Goal: Find specific page/section: Find specific page/section

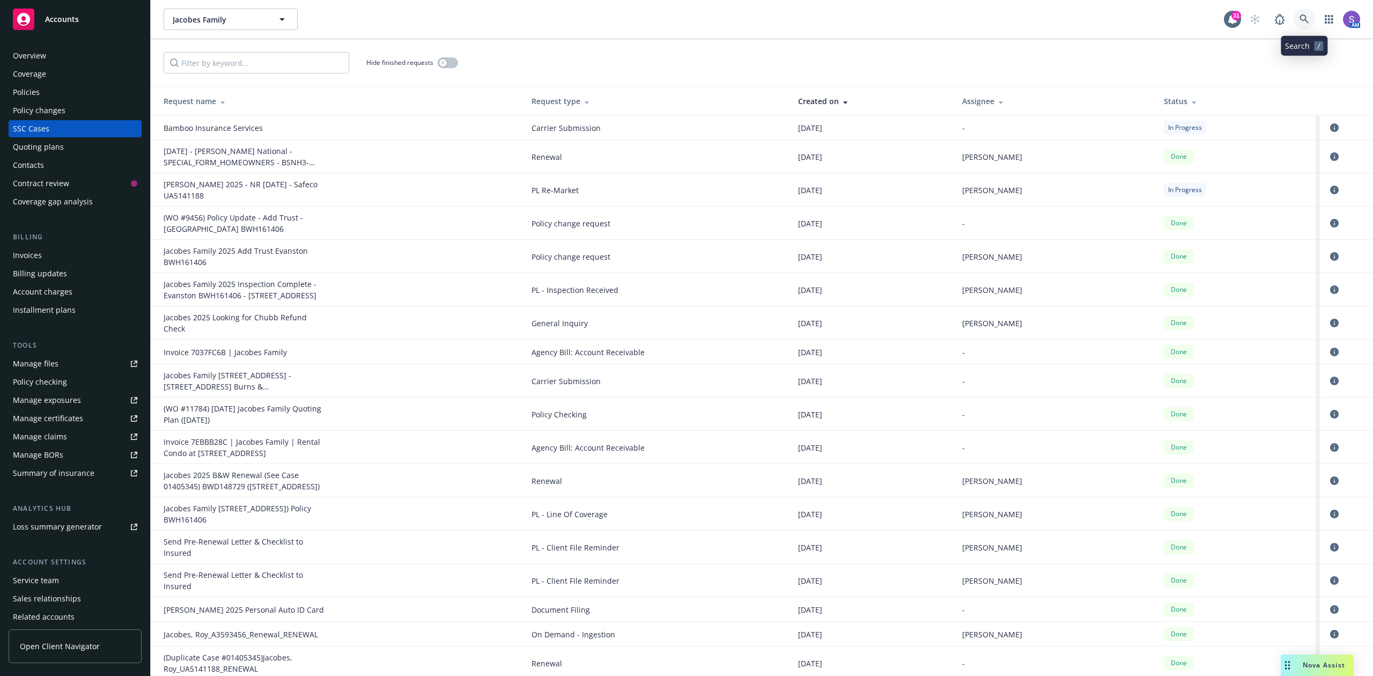
click at [1307, 16] on icon at bounding box center [1305, 19] width 10 height 10
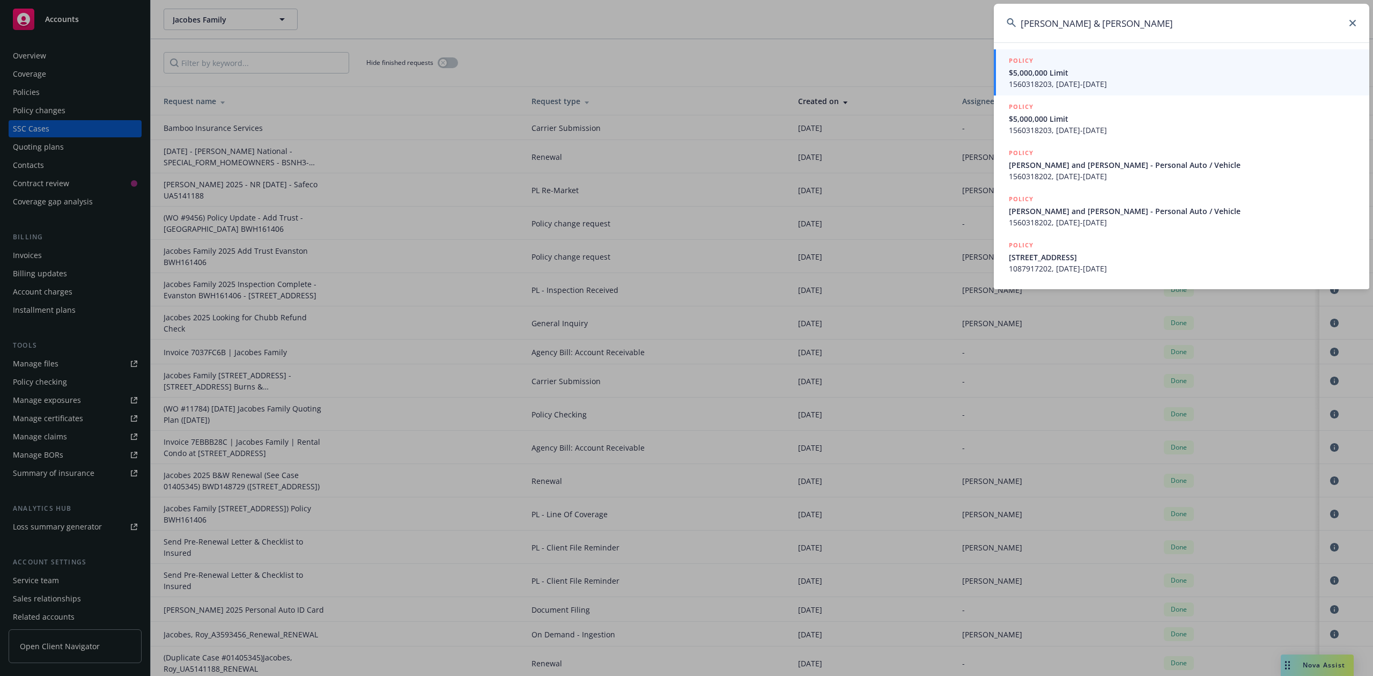
type input "[PERSON_NAME] & [PERSON_NAME]"
click at [1079, 67] on div "POLICY" at bounding box center [1183, 61] width 348 height 12
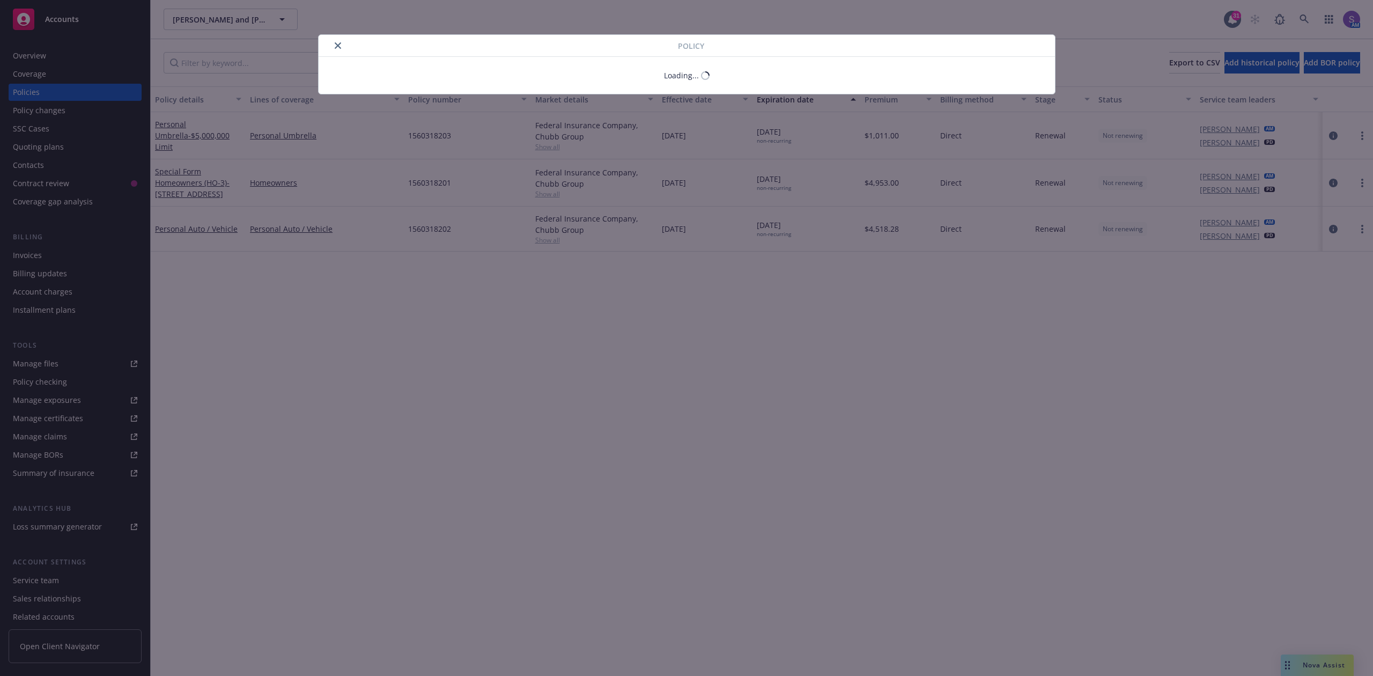
click at [39, 94] on div "Policy Loading..." at bounding box center [686, 338] width 1373 height 676
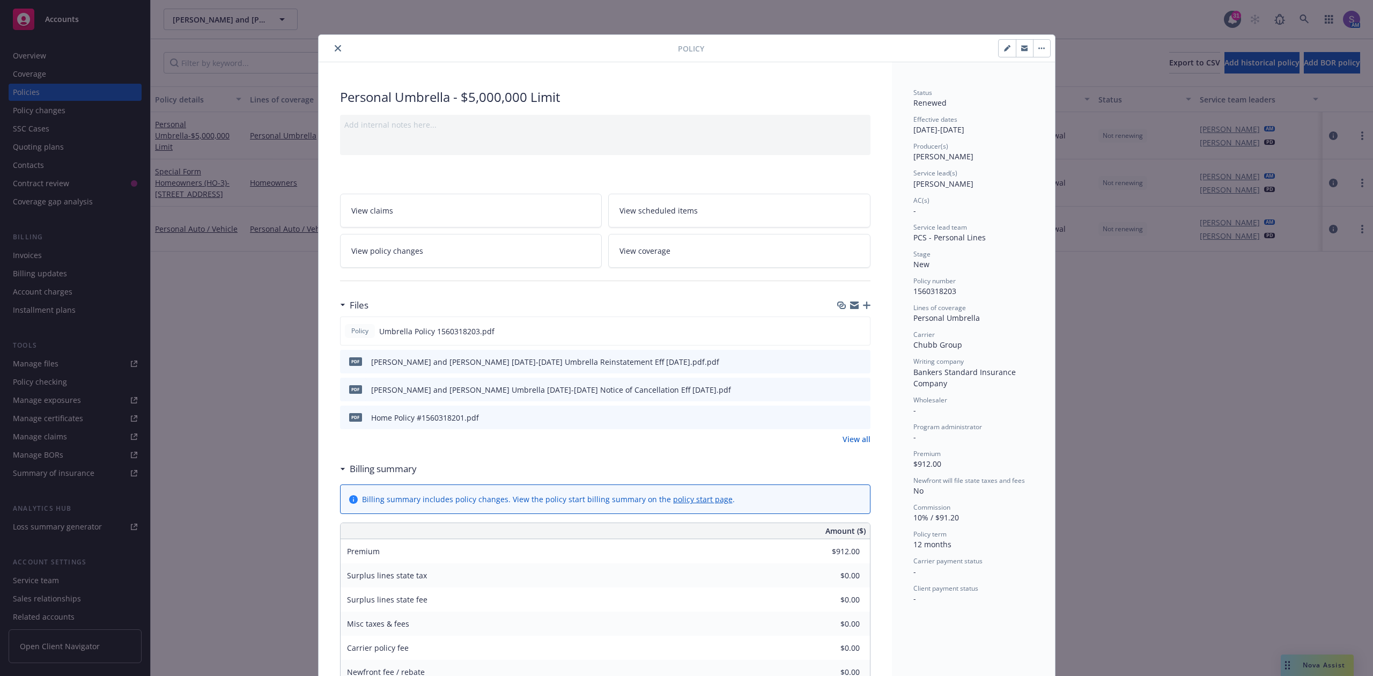
click at [336, 50] on button "close" at bounding box center [337, 48] width 13 height 13
